Goal: Book appointment/travel/reservation

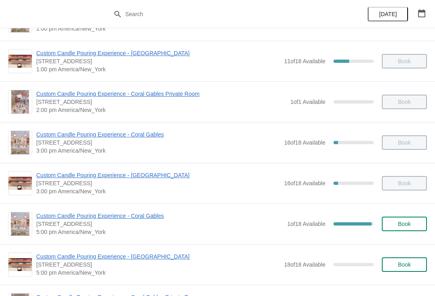
scroll to position [222, 0]
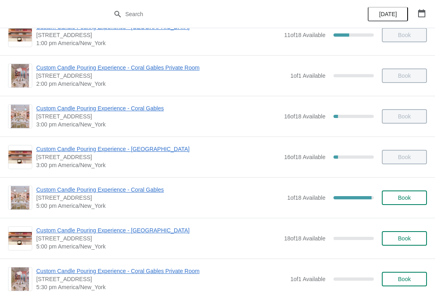
click at [88, 193] on span "Custom Candle Pouring Experience - Coral Gables" at bounding box center [159, 189] width 247 height 8
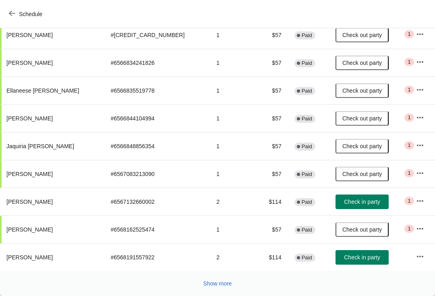
scroll to position [140, 0]
click at [208, 281] on span "Show more" at bounding box center [217, 283] width 29 height 6
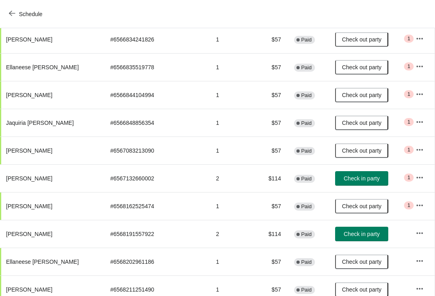
scroll to position [164, 0]
click at [415, 173] on icon "button" at bounding box center [419, 177] width 8 height 8
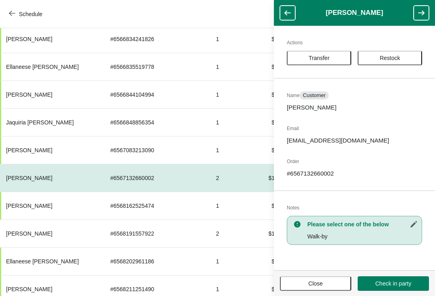
click at [334, 63] on button "Transfer" at bounding box center [318, 58] width 64 height 14
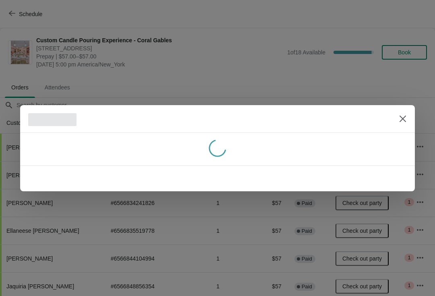
scroll to position [164, 0]
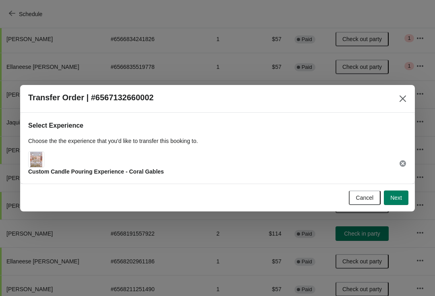
click at [406, 198] on button "Next" at bounding box center [395, 197] width 25 height 14
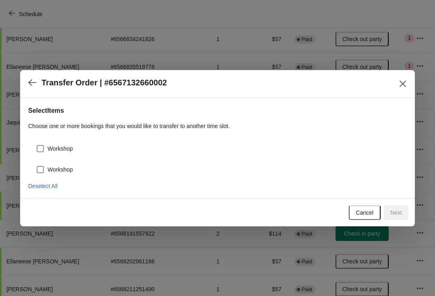
click at [81, 144] on div "Workshop" at bounding box center [221, 148] width 370 height 11
click at [69, 173] on span "Workshop" at bounding box center [59, 169] width 25 height 8
click at [37, 166] on input "Workshop" at bounding box center [37, 166] width 0 height 0
checkbox input "true"
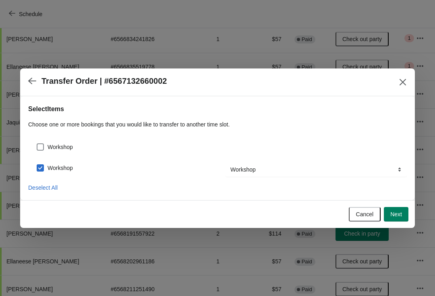
click at [58, 145] on span "Workshop" at bounding box center [59, 147] width 25 height 8
click at [37, 144] on input "Workshop" at bounding box center [37, 143] width 0 height 0
checkbox input "true"
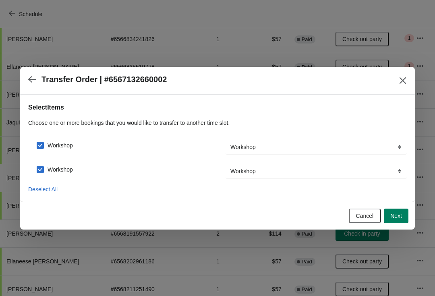
click at [400, 221] on button "Next" at bounding box center [395, 215] width 25 height 14
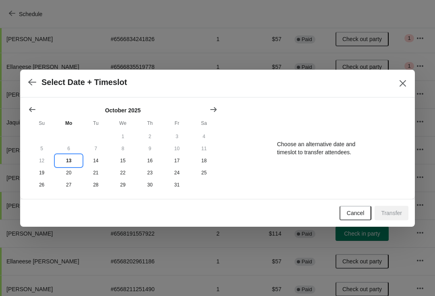
click at [76, 158] on button "13" at bounding box center [68, 161] width 27 height 12
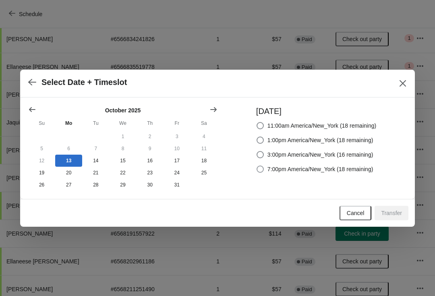
click at [319, 166] on span "7:00pm America/New_York (18 remaining)" at bounding box center [320, 169] width 106 height 8
click at [257, 166] on input "7:00pm America/New_York (18 remaining)" at bounding box center [256, 165] width 0 height 0
radio input "true"
click at [395, 216] on span "Transfer" at bounding box center [391, 213] width 21 height 6
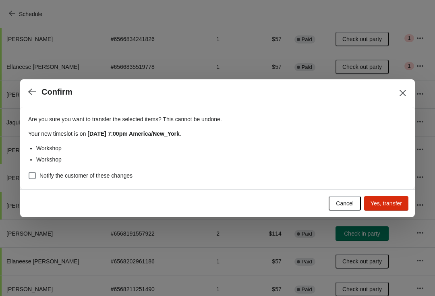
click at [399, 202] on span "Yes, transfer" at bounding box center [385, 203] width 31 height 6
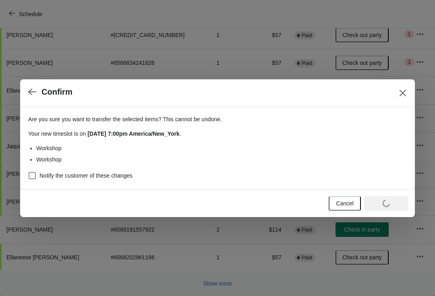
scroll to position [140, 0]
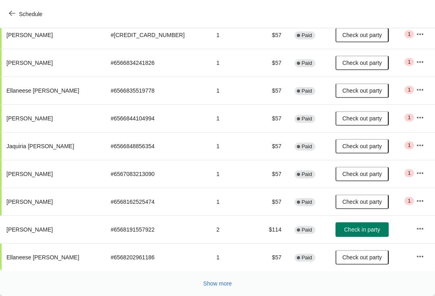
click at [416, 226] on icon "button" at bounding box center [420, 229] width 8 height 8
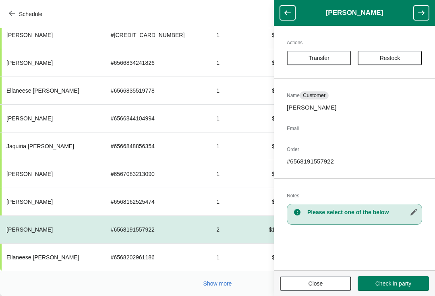
click at [257, 241] on td "$114" at bounding box center [272, 229] width 31 height 28
click at [257, 250] on td "$57" at bounding box center [272, 257] width 31 height 28
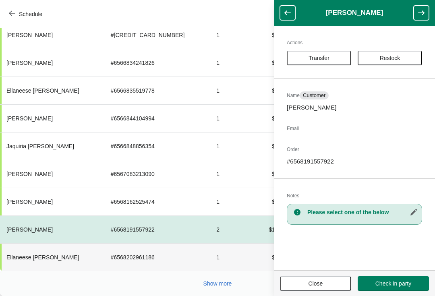
click at [262, 10] on div "Schedule" at bounding box center [217, 14] width 435 height 28
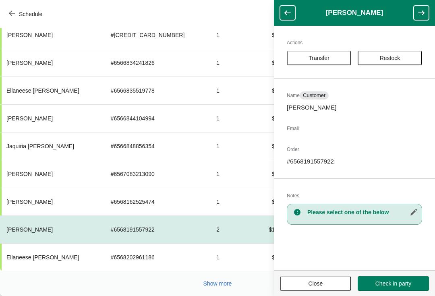
click at [317, 278] on button "Close" at bounding box center [315, 283] width 71 height 14
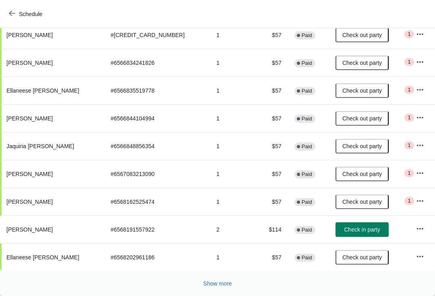
click at [208, 289] on button "Show more" at bounding box center [217, 283] width 35 height 14
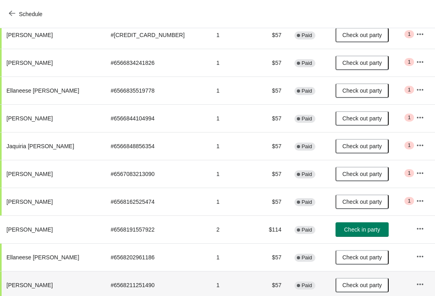
click at [212, 280] on td "1" at bounding box center [233, 285] width 47 height 28
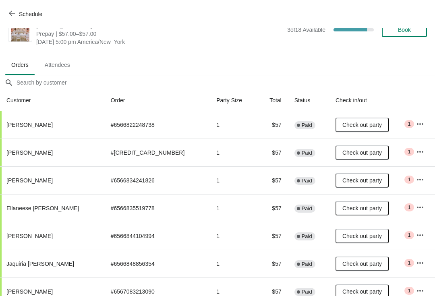
scroll to position [22, 0]
